Goal: Information Seeking & Learning: Learn about a topic

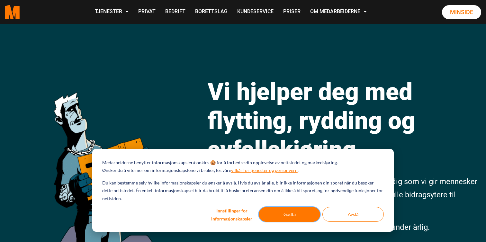
click at [289, 214] on button "Godta" at bounding box center [289, 214] width 61 height 15
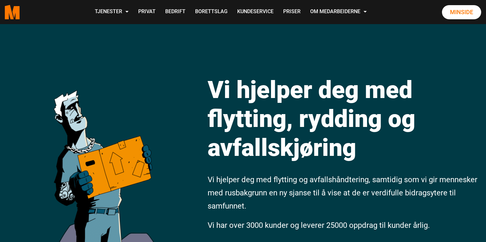
scroll to position [3, 0]
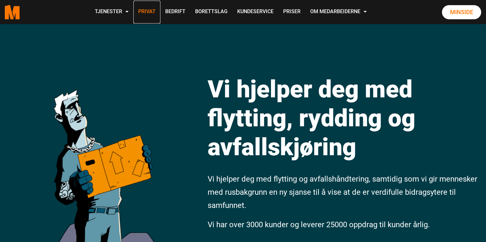
click at [148, 13] on link "Privat" at bounding box center [146, 12] width 27 height 23
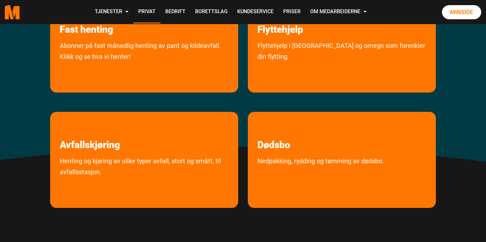
scroll to position [192, 0]
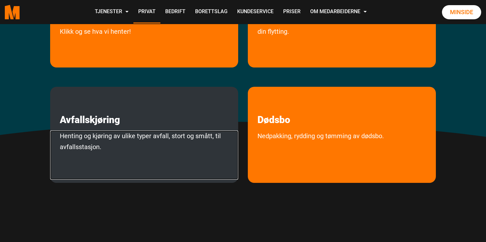
click at [141, 133] on link "Henting og kjøring av ulike typer avfall, stort og smått, til avfallsstasjon." at bounding box center [144, 155] width 188 height 49
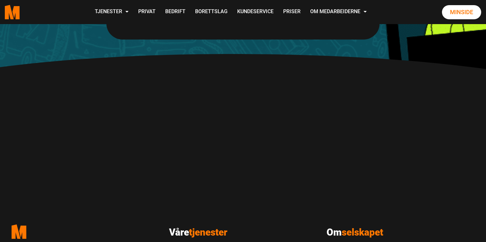
scroll to position [439, 0]
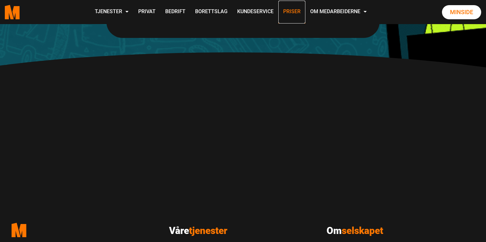
click at [293, 13] on link "Priser" at bounding box center [292, 12] width 27 height 23
